Goal: Find specific page/section: Find specific page/section

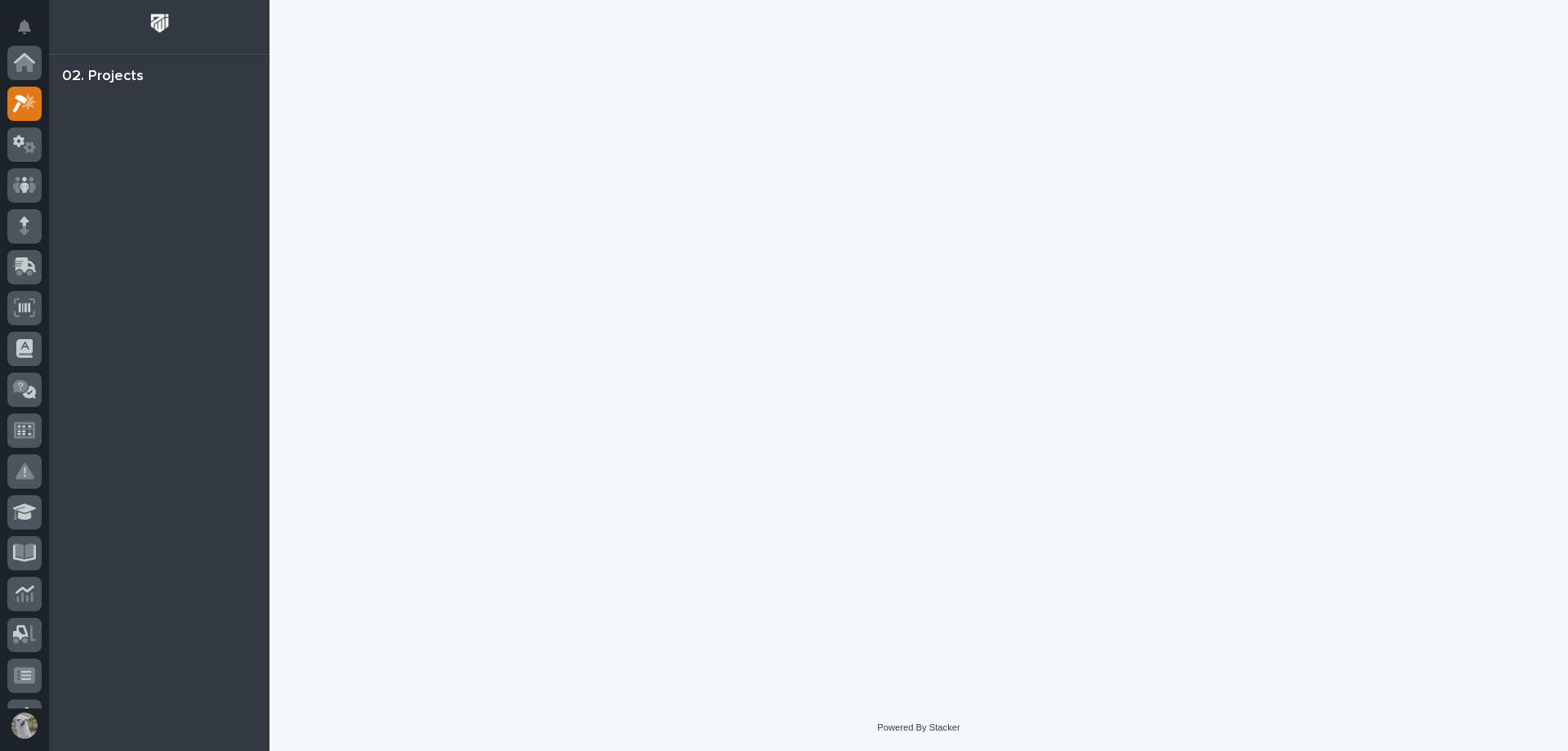
scroll to position [41, 0]
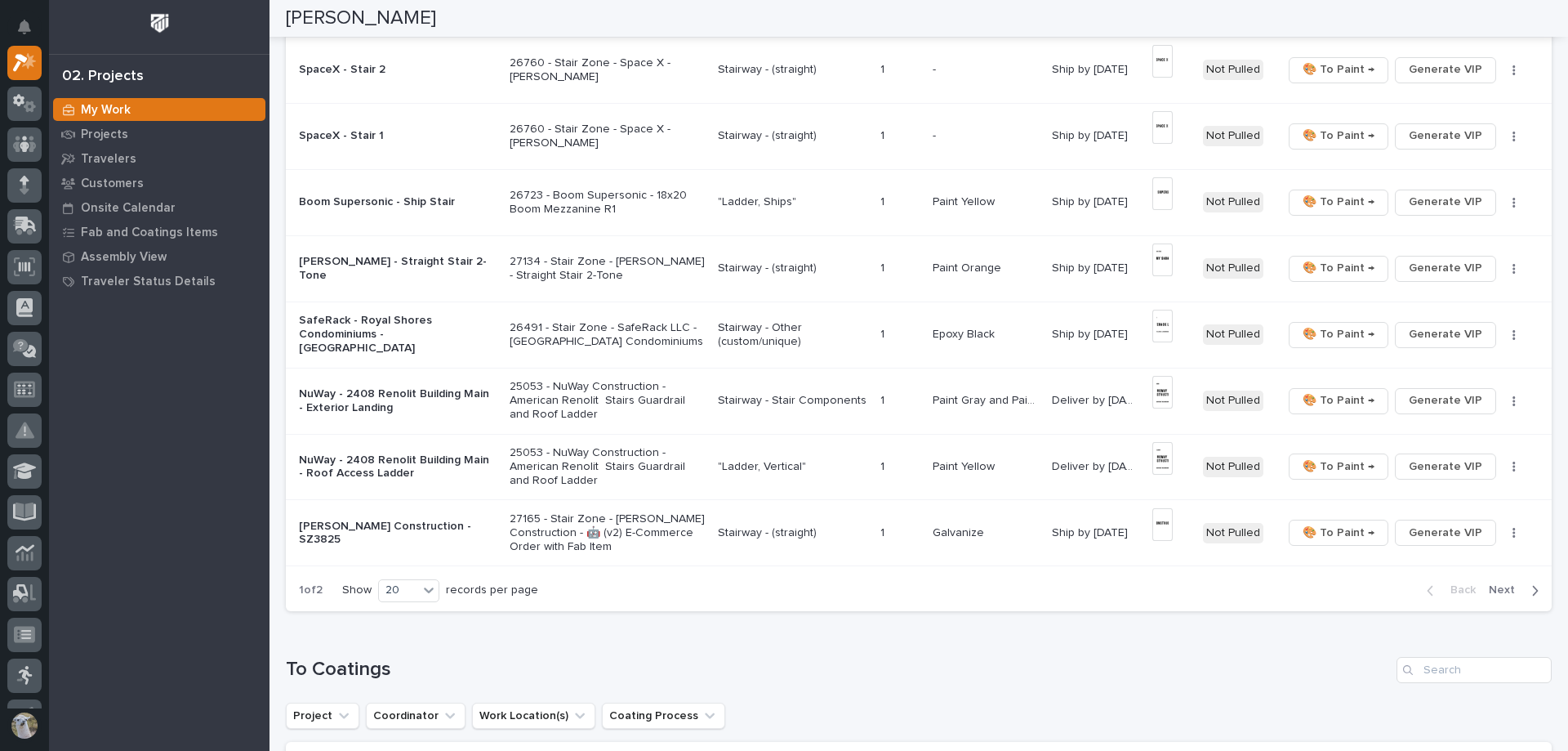
scroll to position [1062, 0]
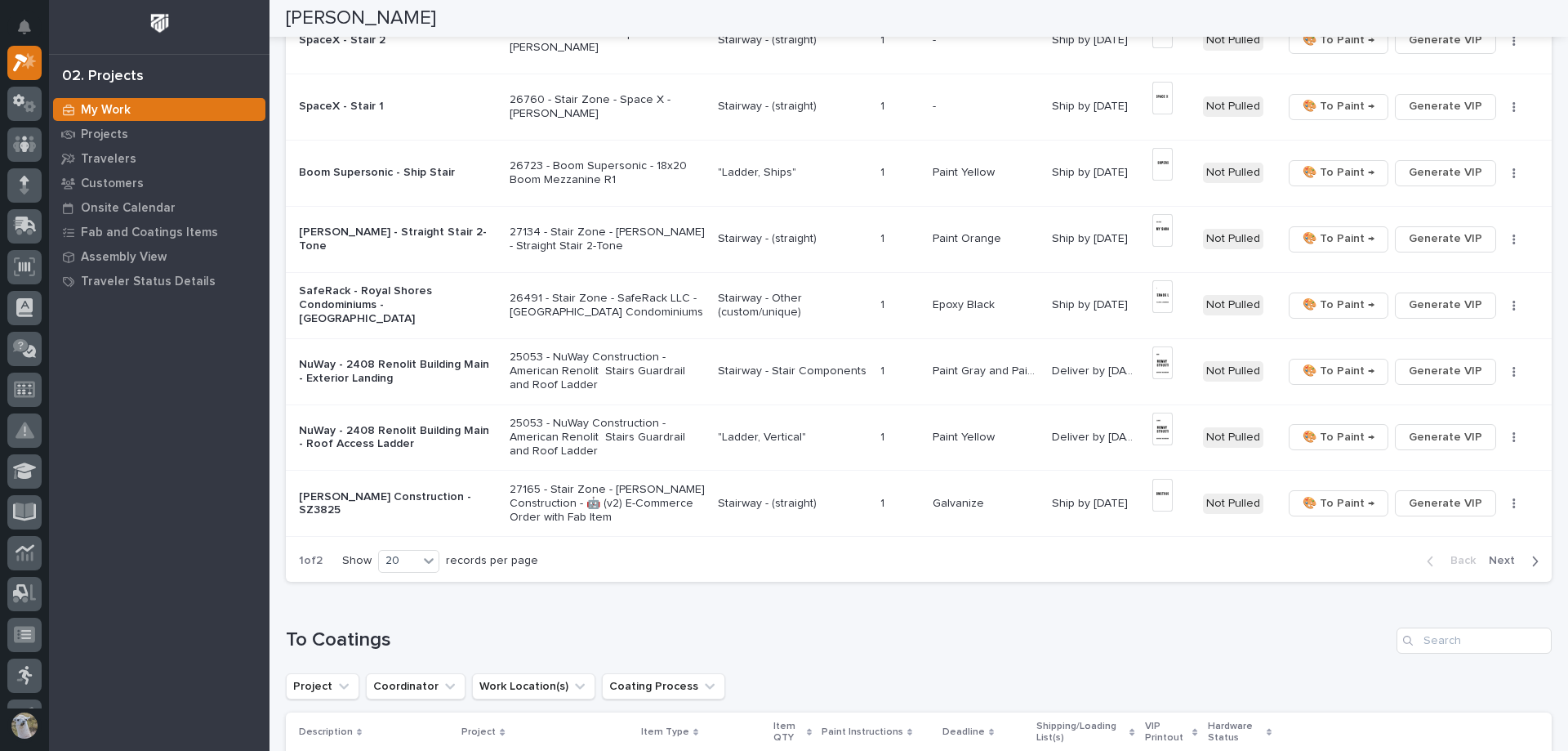
click at [373, 302] on p "SafeRack - Royal Shores Condominiums - [GEOGRAPHIC_DATA]" at bounding box center [397, 304] width 198 height 41
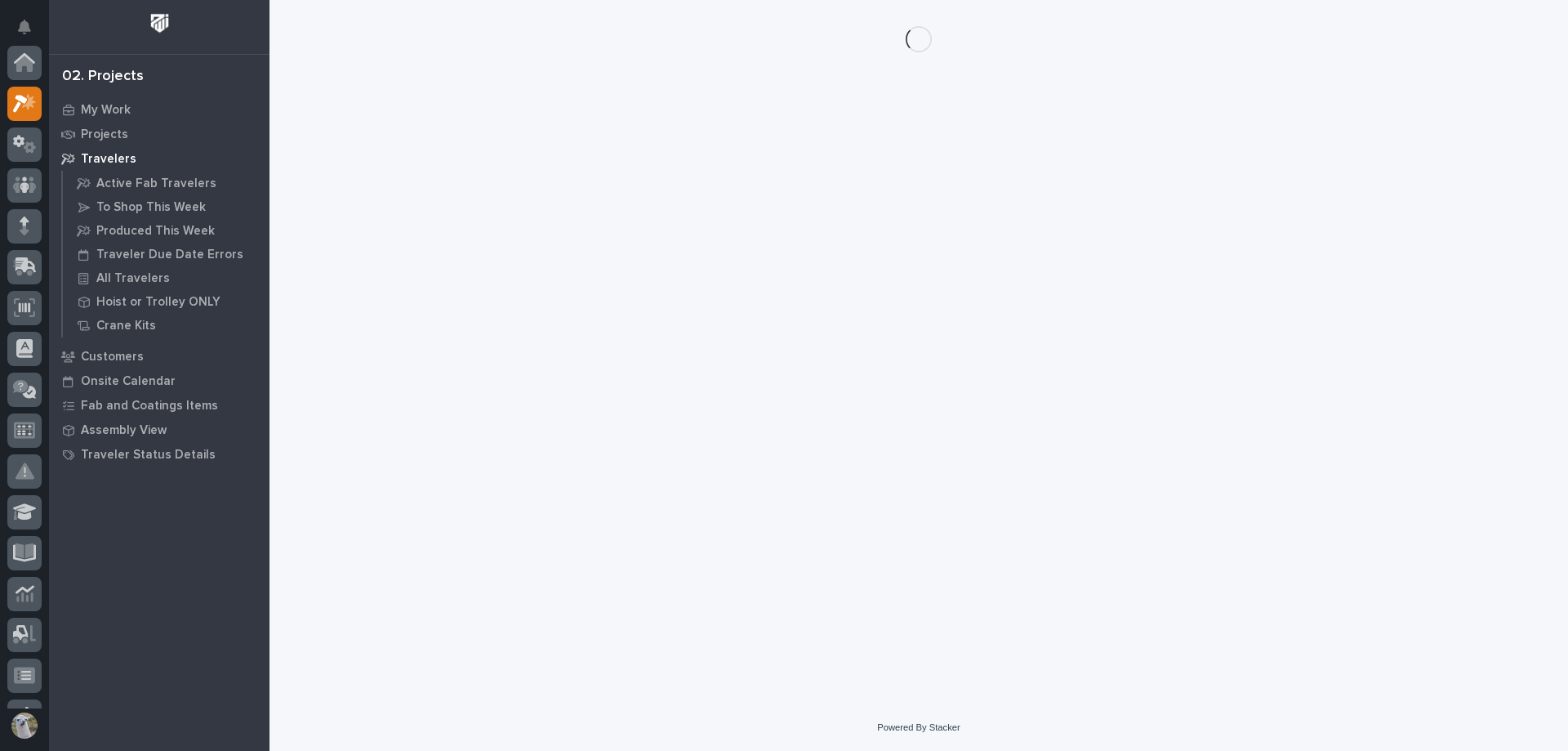
scroll to position [41, 0]
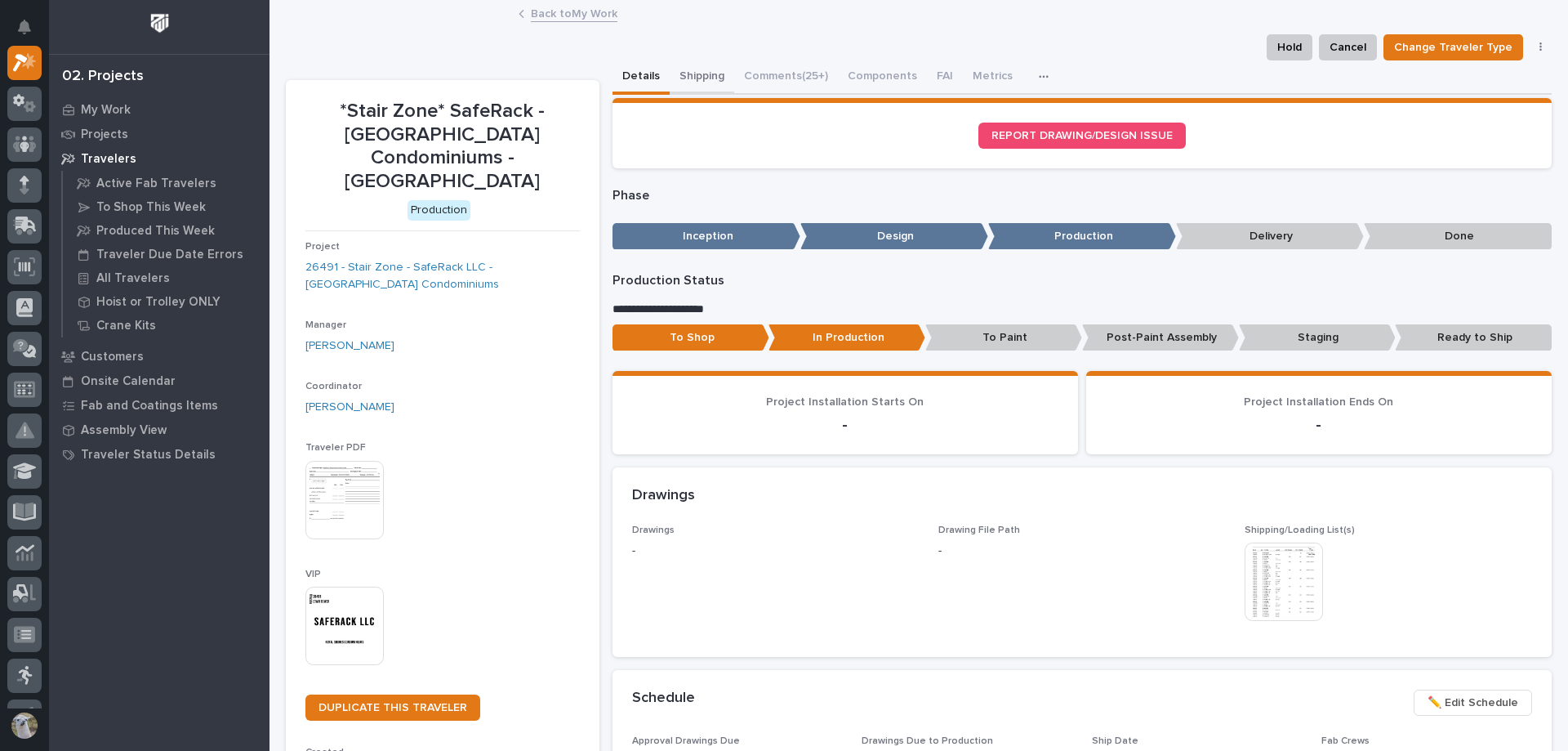
click at [714, 76] on button "Shipping" at bounding box center [701, 78] width 65 height 35
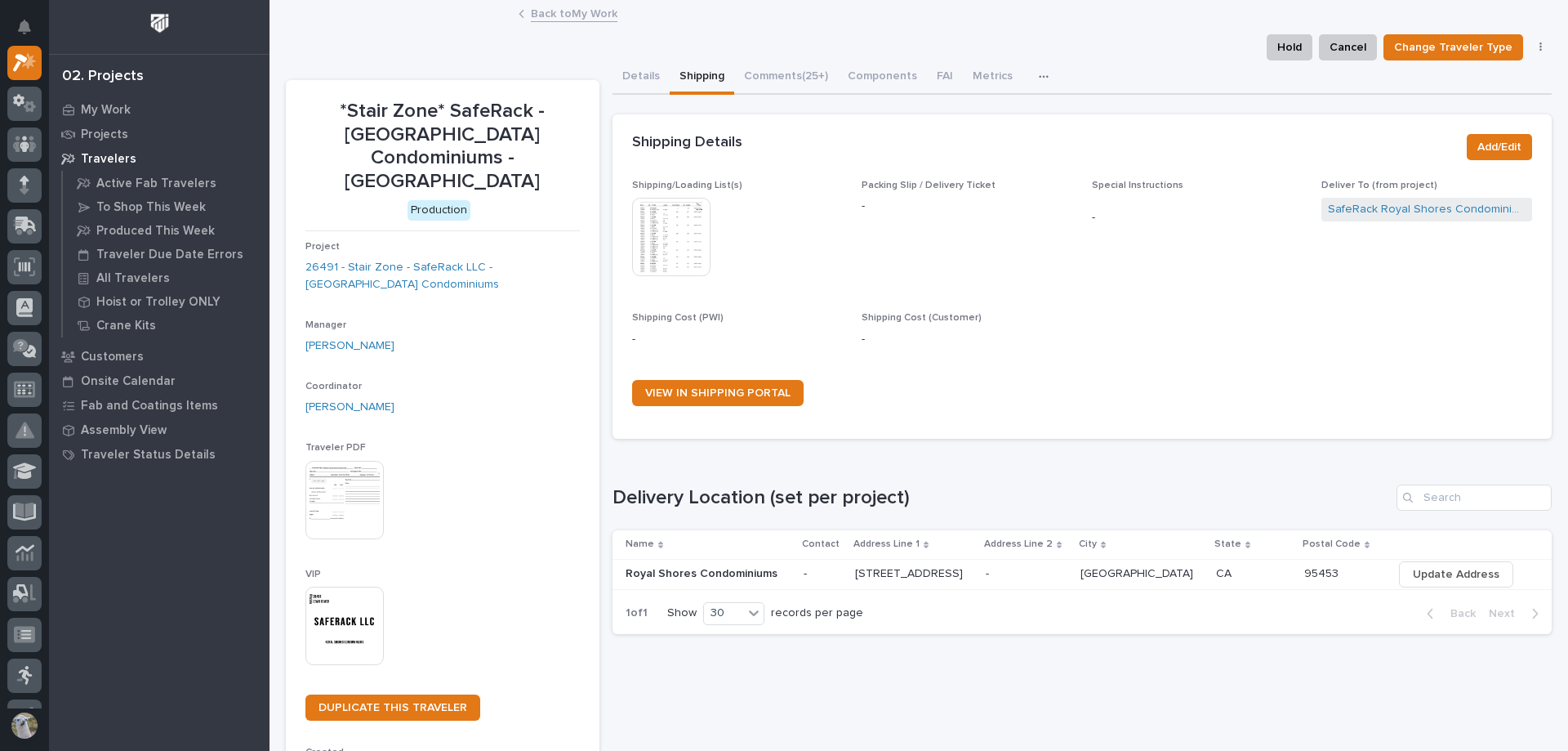
click at [668, 247] on img at bounding box center [671, 237] width 79 height 79
